Goal: Communication & Community: Ask a question

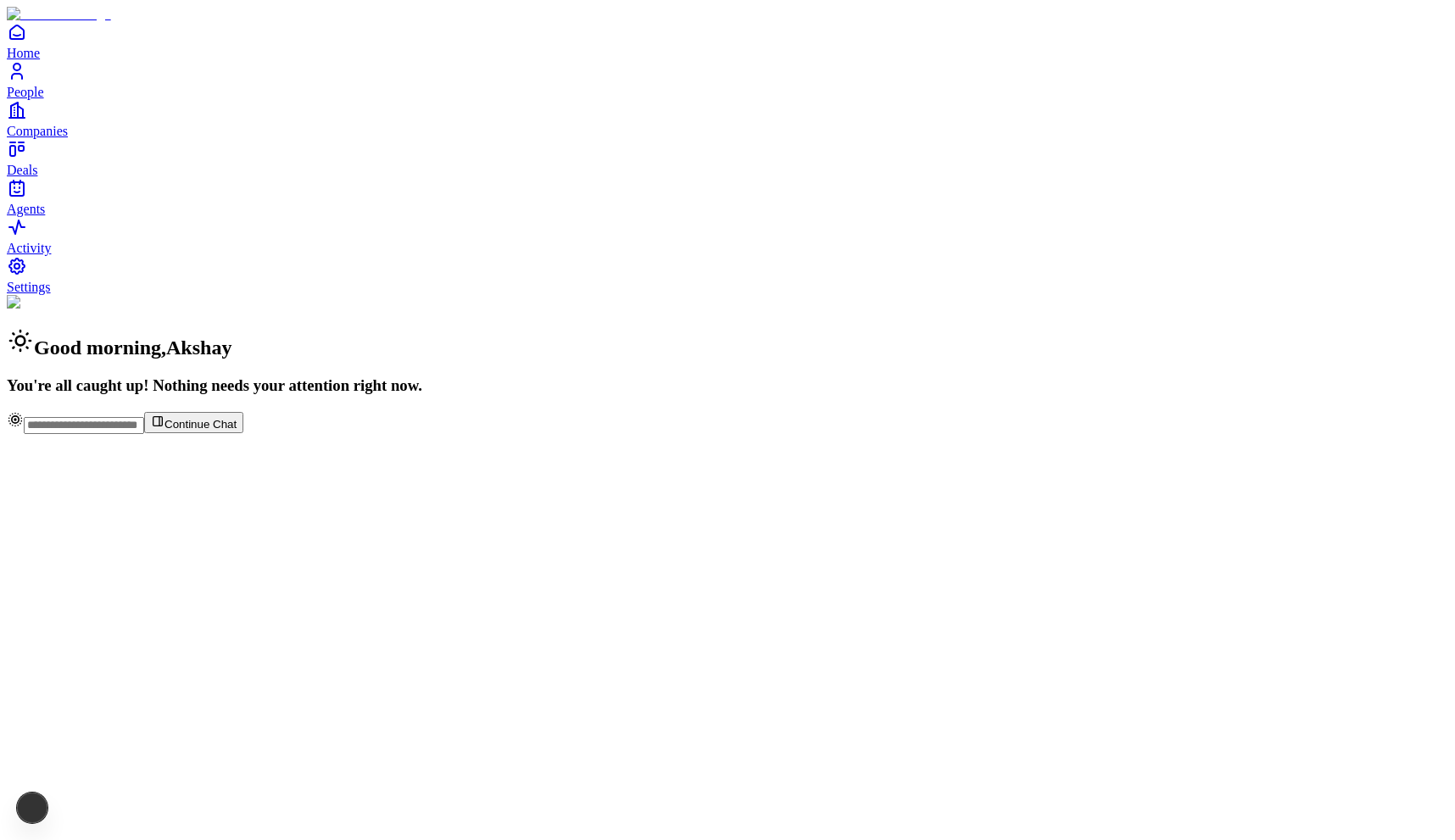
click at [595, 434] on div "Continue Chat" at bounding box center [728, 422] width 1441 height 23
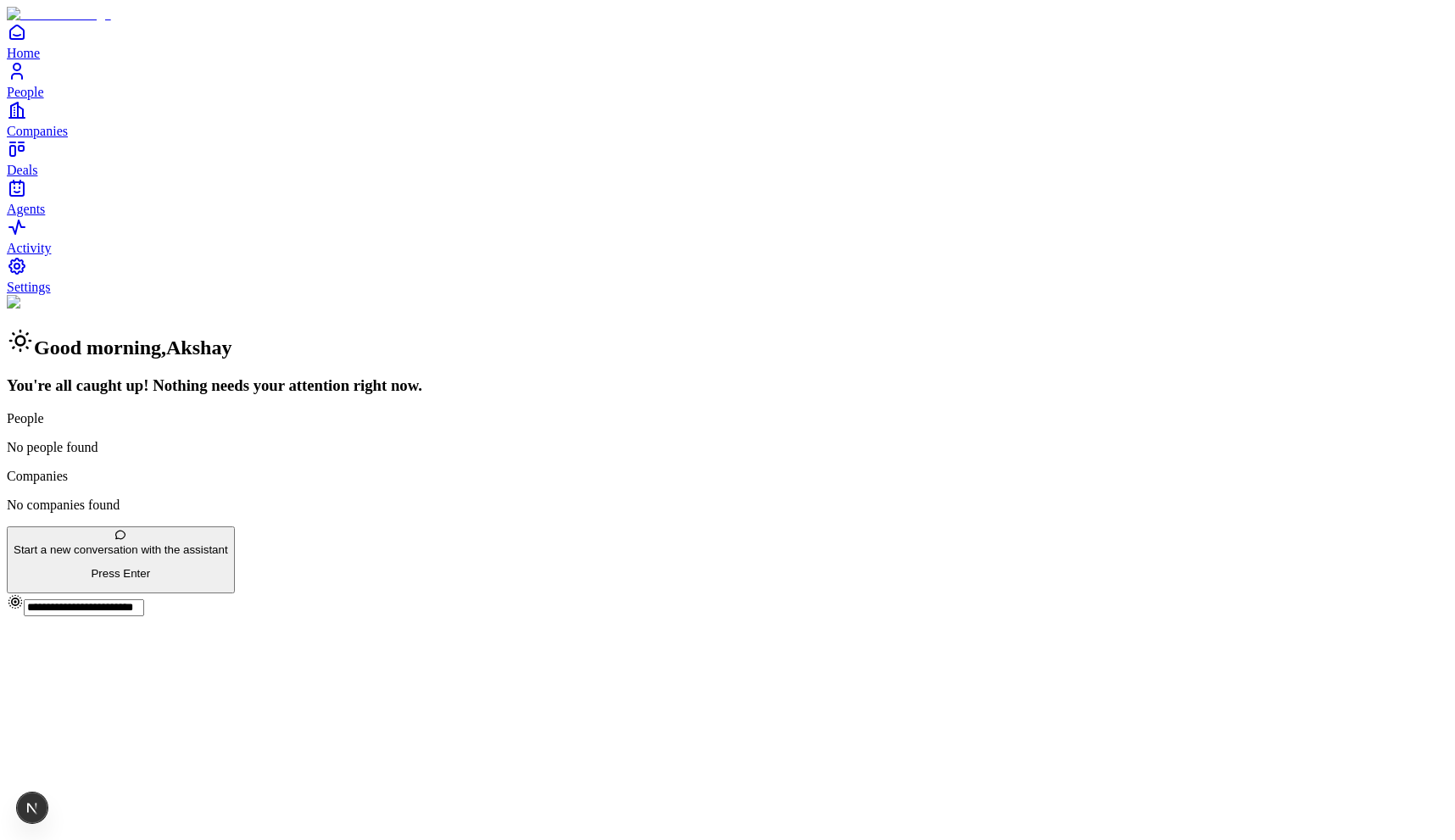
type input "**********"
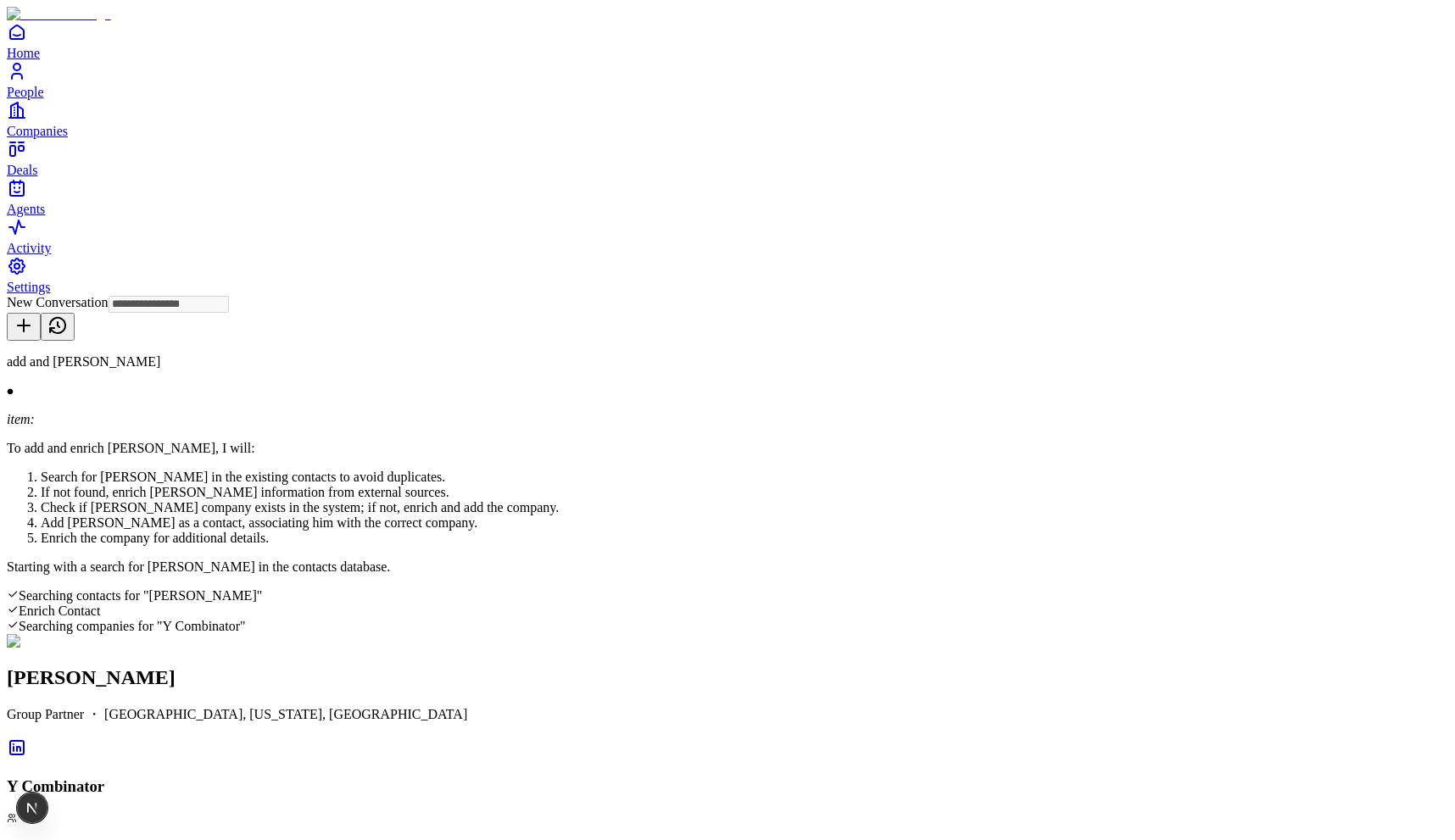
type input "**********"
